Goal: Navigation & Orientation: Find specific page/section

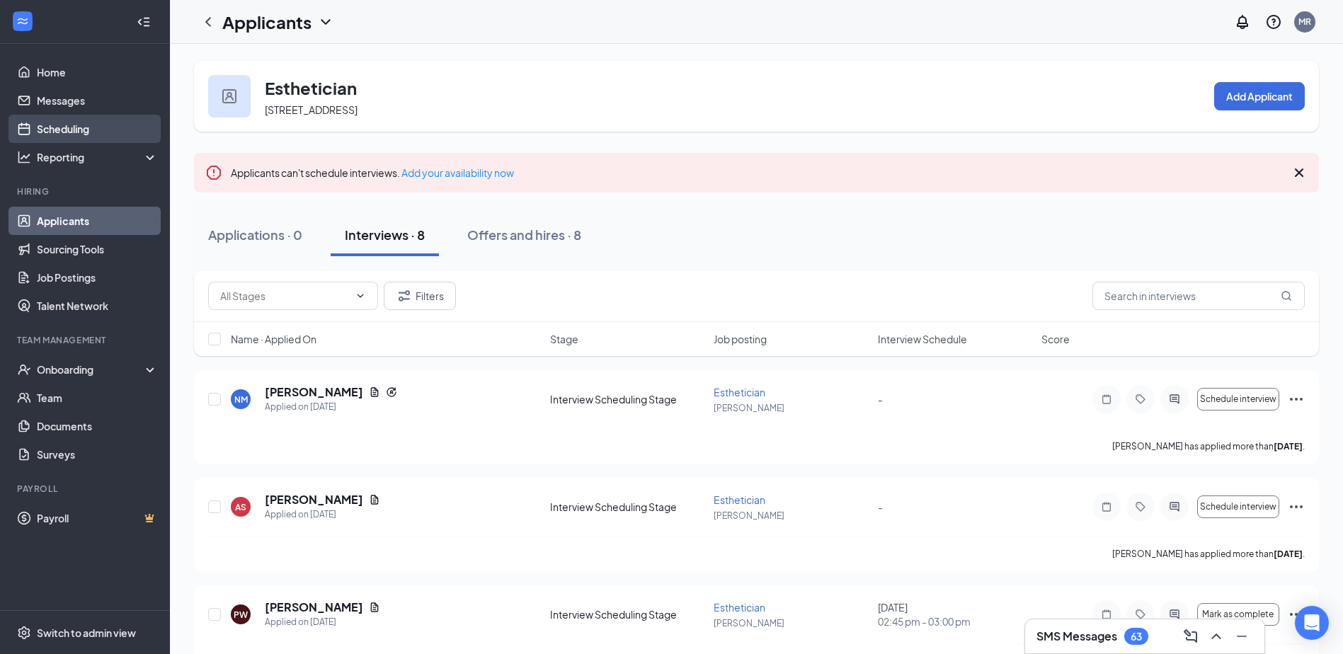
click at [110, 128] on link "Scheduling" at bounding box center [97, 129] width 121 height 28
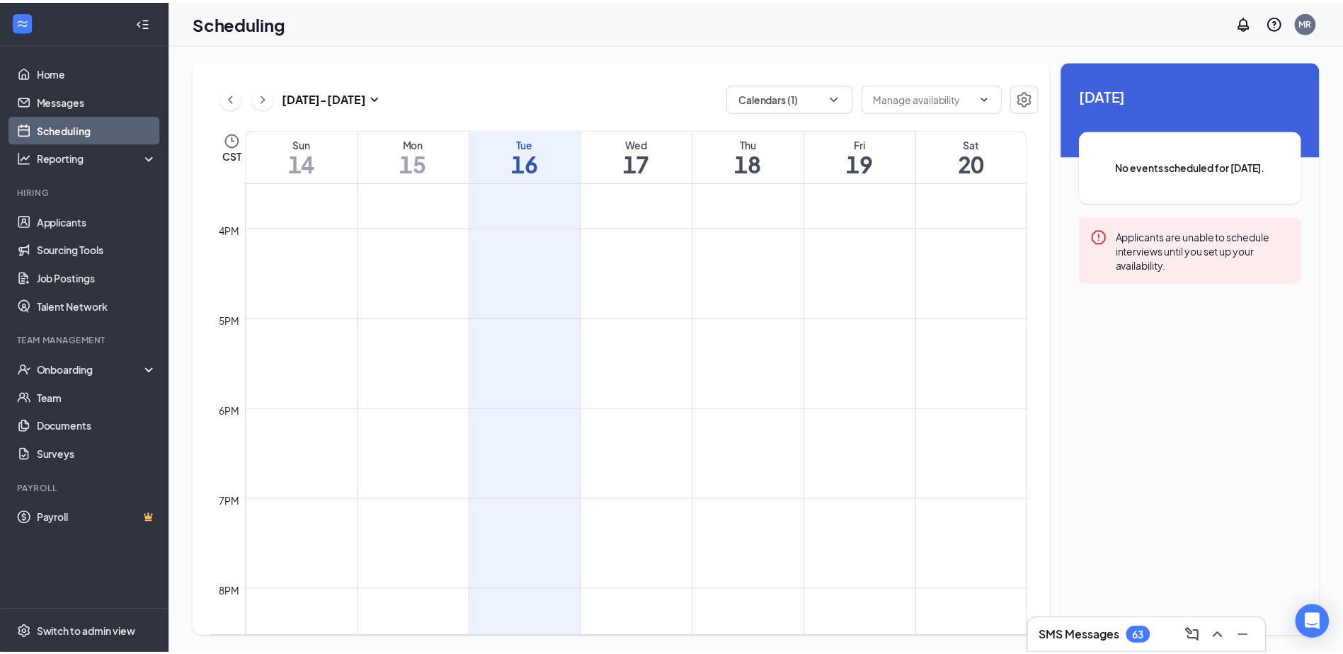
scroll to position [1616, 0]
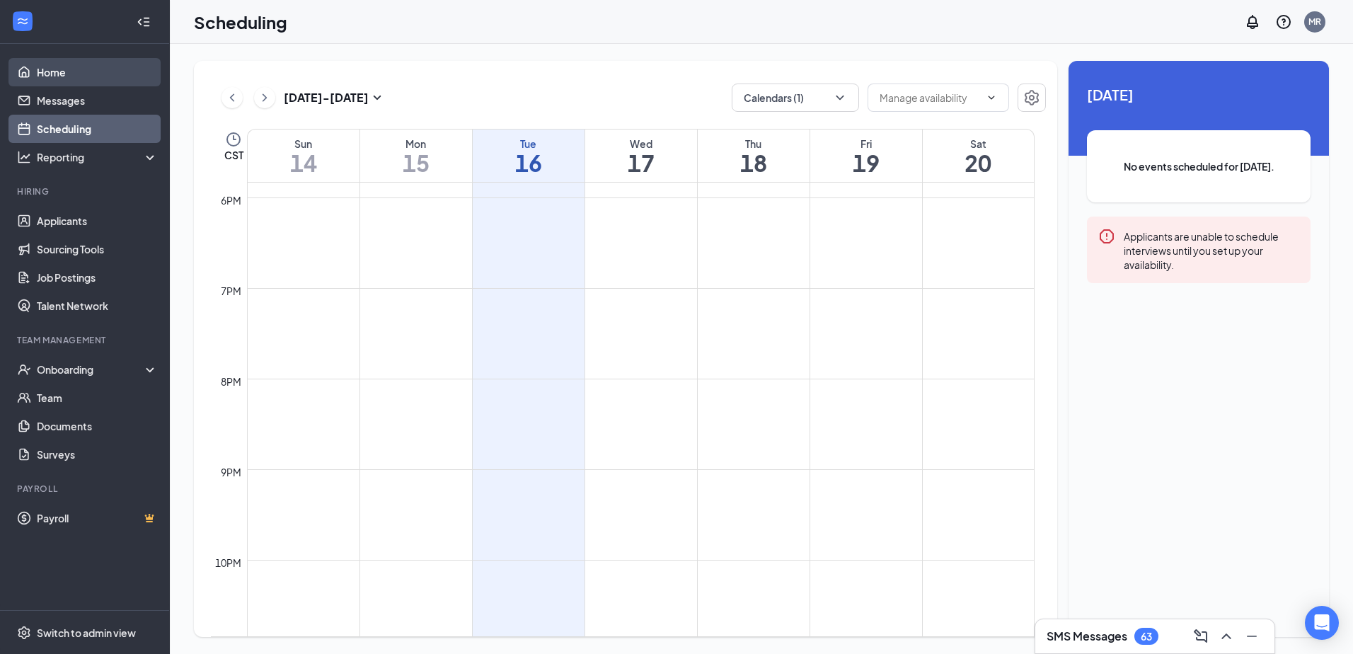
click at [108, 66] on link "Home" at bounding box center [97, 72] width 121 height 28
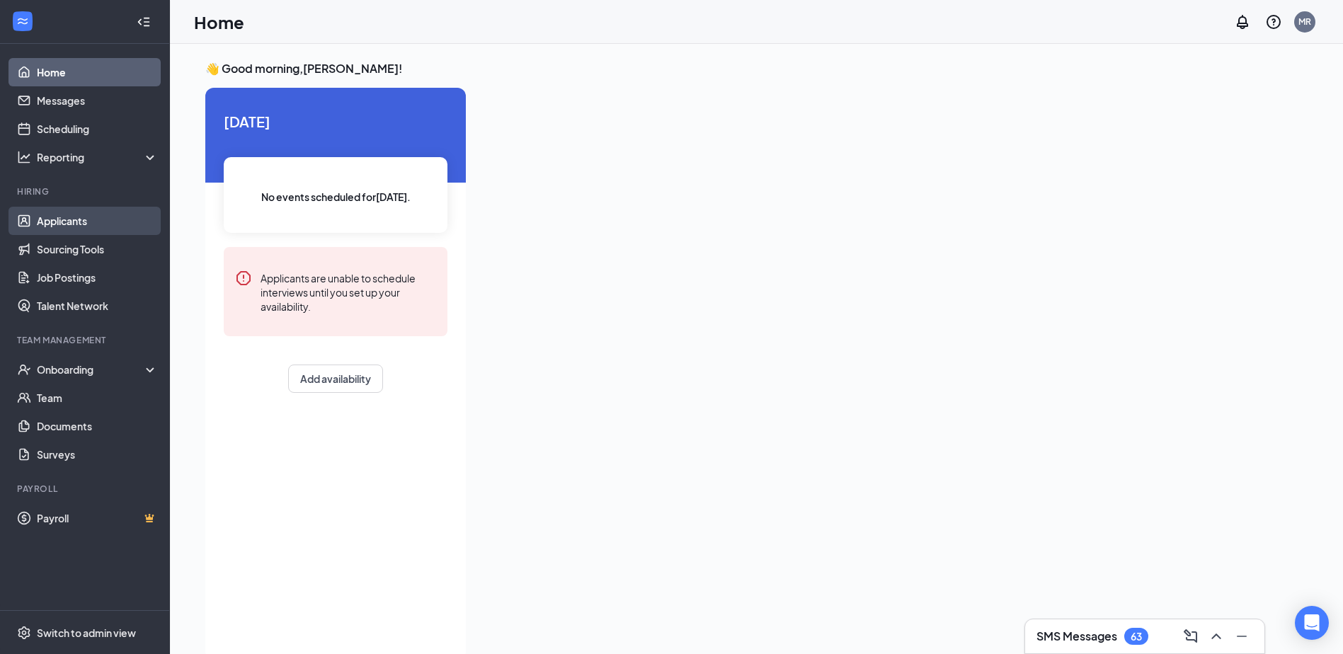
drag, startPoint x: 58, startPoint y: 229, endPoint x: 123, endPoint y: 244, distance: 67.0
click at [59, 229] on link "Applicants" at bounding box center [97, 221] width 121 height 28
